Goal: Information Seeking & Learning: Find specific fact

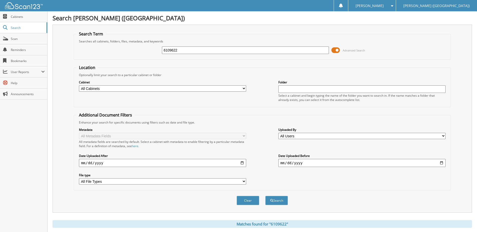
drag, startPoint x: 179, startPoint y: 50, endPoint x: 166, endPoint y: 53, distance: 13.6
click at [166, 53] on input "6109622" at bounding box center [245, 51] width 167 height 8
type input "6107395"
click at [265, 196] on button "Search" at bounding box center [276, 200] width 23 height 9
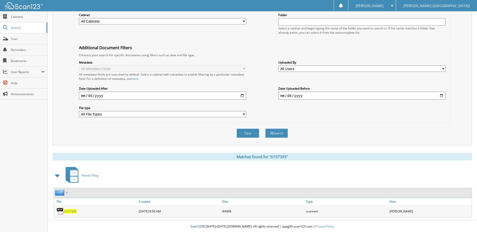
scroll to position [68, 0]
click at [68, 211] on span "6107395" at bounding box center [70, 211] width 12 height 4
